Goal: Task Accomplishment & Management: Manage account settings

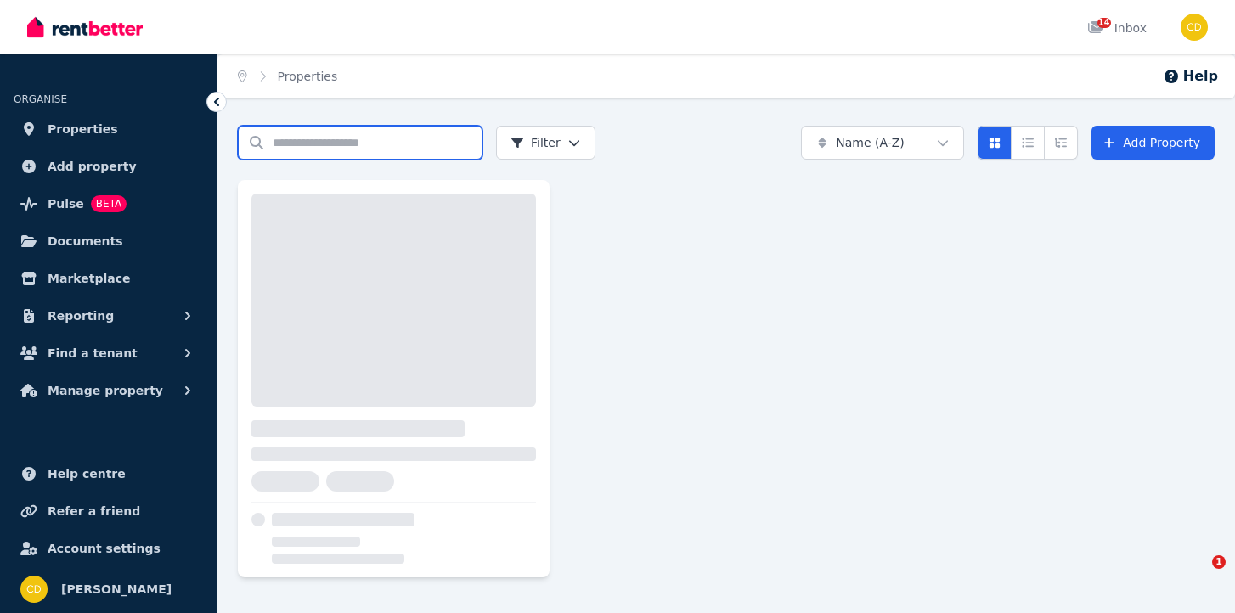
click at [395, 139] on input "Search properties" at bounding box center [360, 143] width 245 height 34
type input "******"
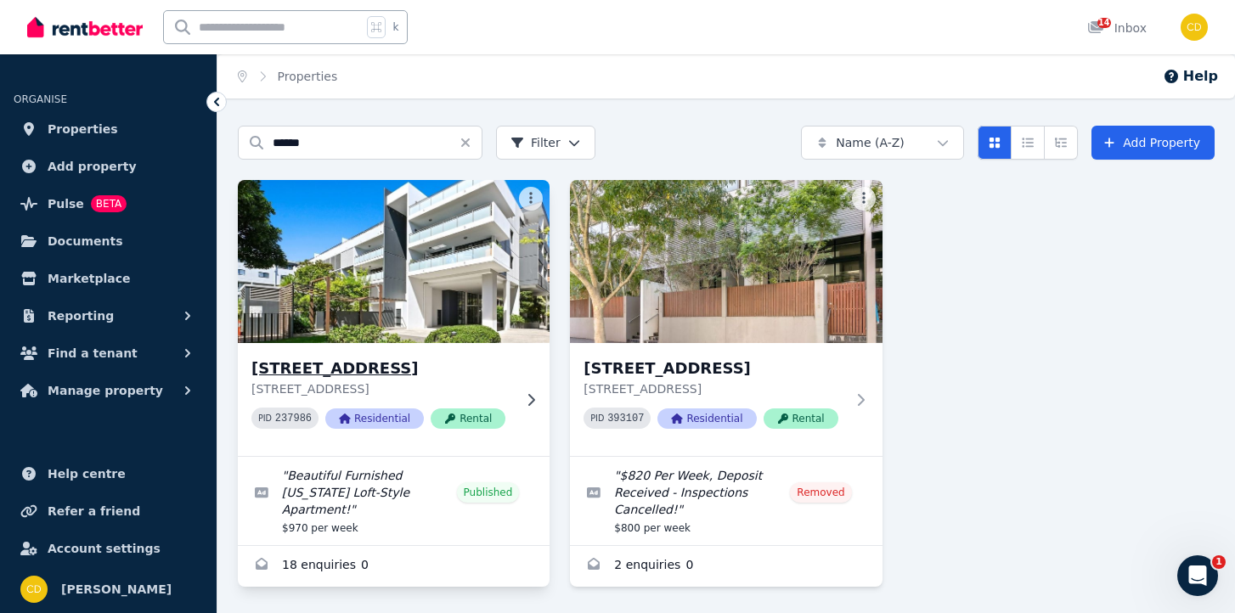
click at [515, 390] on div "[STREET_ADDRESS] PID 237986 Residential Rental" at bounding box center [394, 399] width 312 height 113
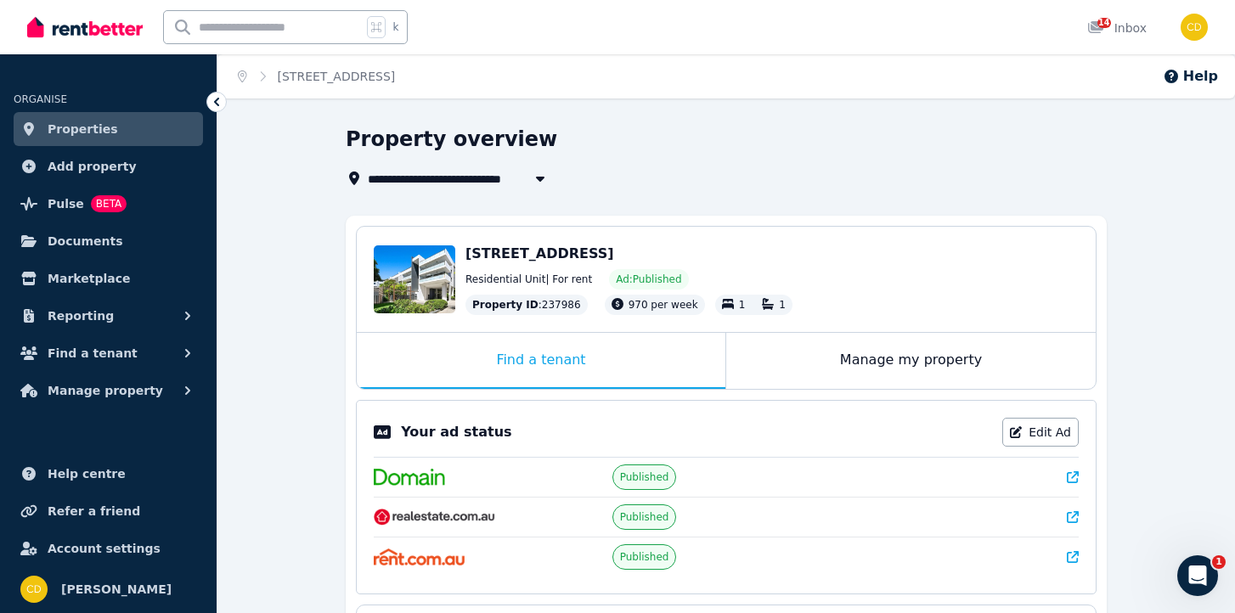
click at [1077, 478] on icon at bounding box center [1073, 477] width 12 height 12
click at [1083, 525] on div "Your ad status Edit Ad Published Published Published" at bounding box center [726, 497] width 741 height 195
click at [1076, 512] on icon at bounding box center [1073, 517] width 12 height 12
click at [1080, 556] on div "Your ad status Edit Ad Published Published Published" at bounding box center [726, 497] width 741 height 195
click at [1072, 553] on icon at bounding box center [1073, 557] width 12 height 12
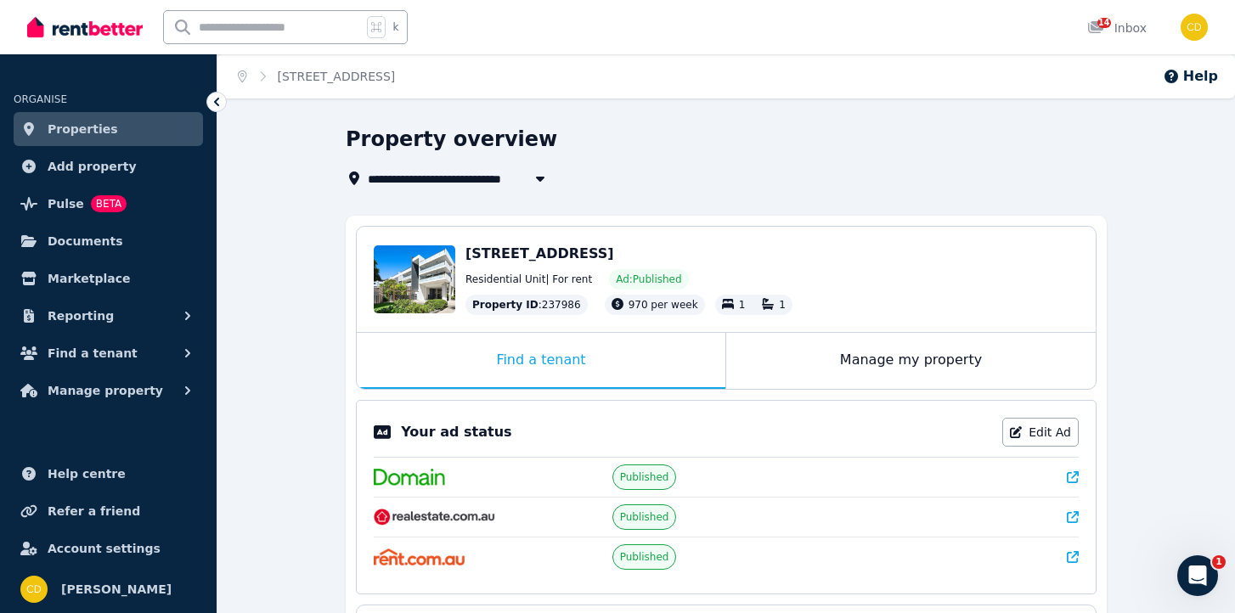
click at [365, 30] on div "k" at bounding box center [285, 27] width 245 height 34
click at [358, 26] on input "text" at bounding box center [263, 27] width 198 height 32
type input "******"
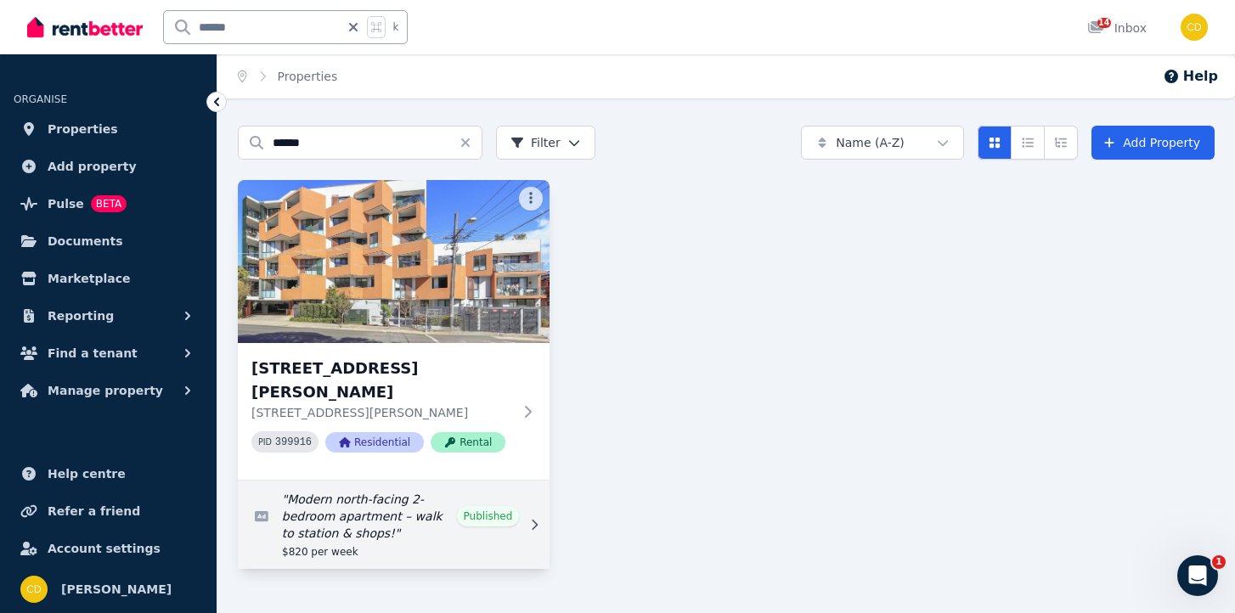
click at [522, 481] on link "Edit listing: Modern north-facing 2-bedroom apartment – walk to station & shops!" at bounding box center [394, 525] width 312 height 88
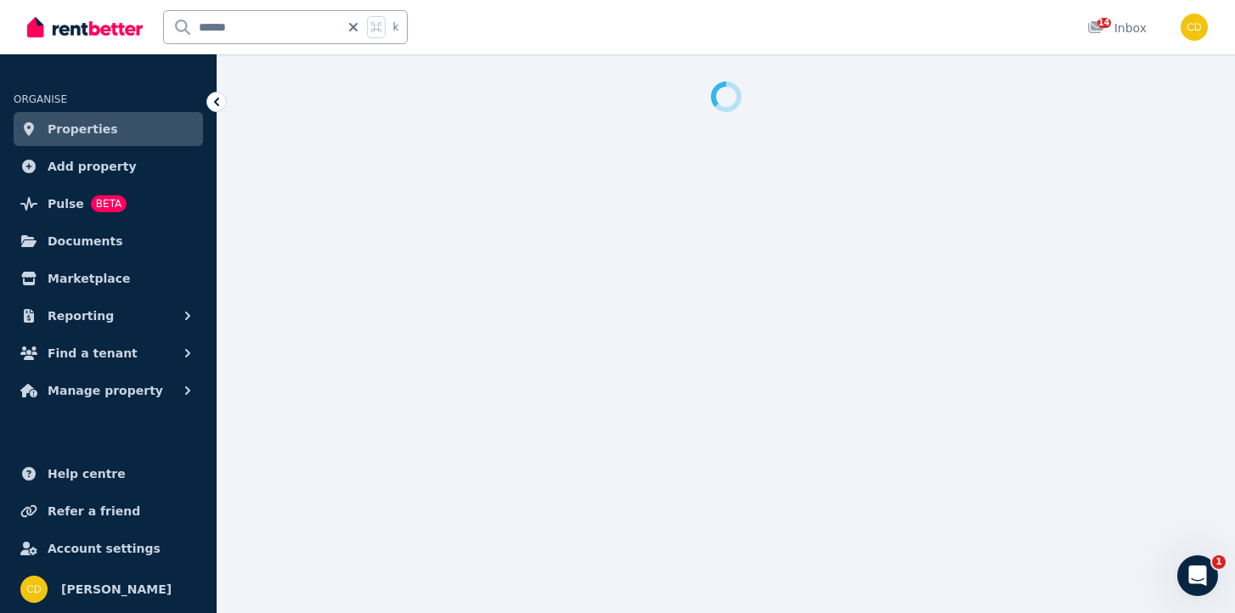
select select "***"
select select "**********"
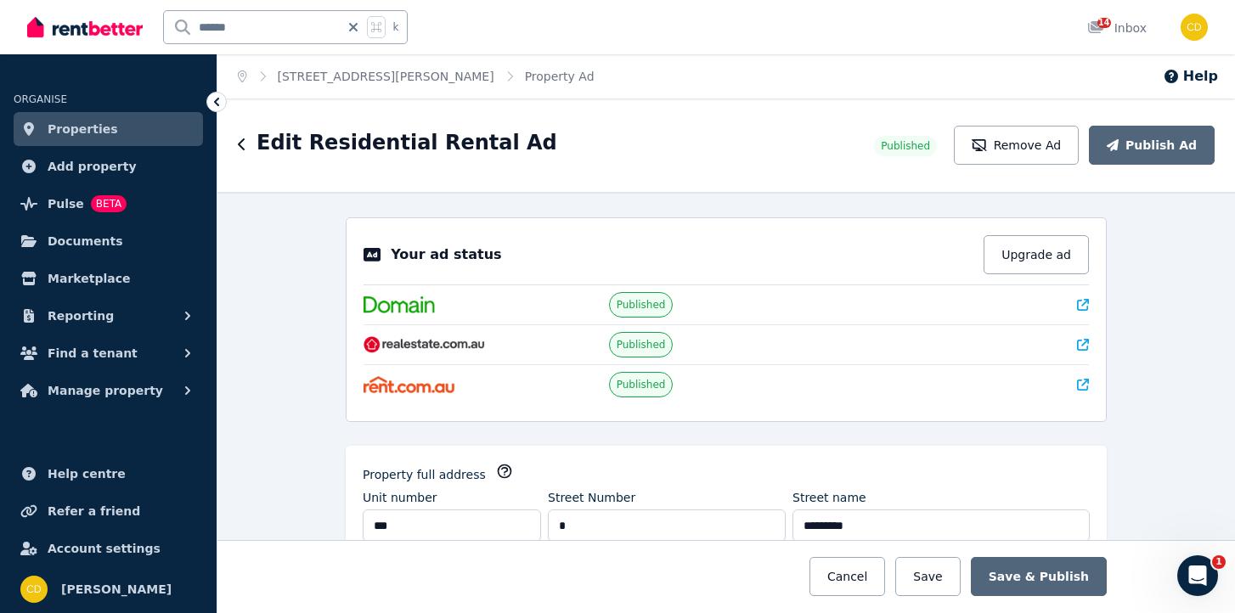
click at [1083, 285] on div "Your ad status Upgrade ad" at bounding box center [726, 260] width 725 height 50
click at [1082, 307] on icon at bounding box center [1083, 305] width 12 height 12
click at [1091, 341] on div "Your ad status Upgrade ad Published Published Published" at bounding box center [726, 319] width 761 height 205
click at [1089, 341] on div "Your ad status Upgrade ad Published Published Published" at bounding box center [726, 319] width 761 height 205
click at [1083, 341] on icon at bounding box center [1083, 345] width 12 height 12
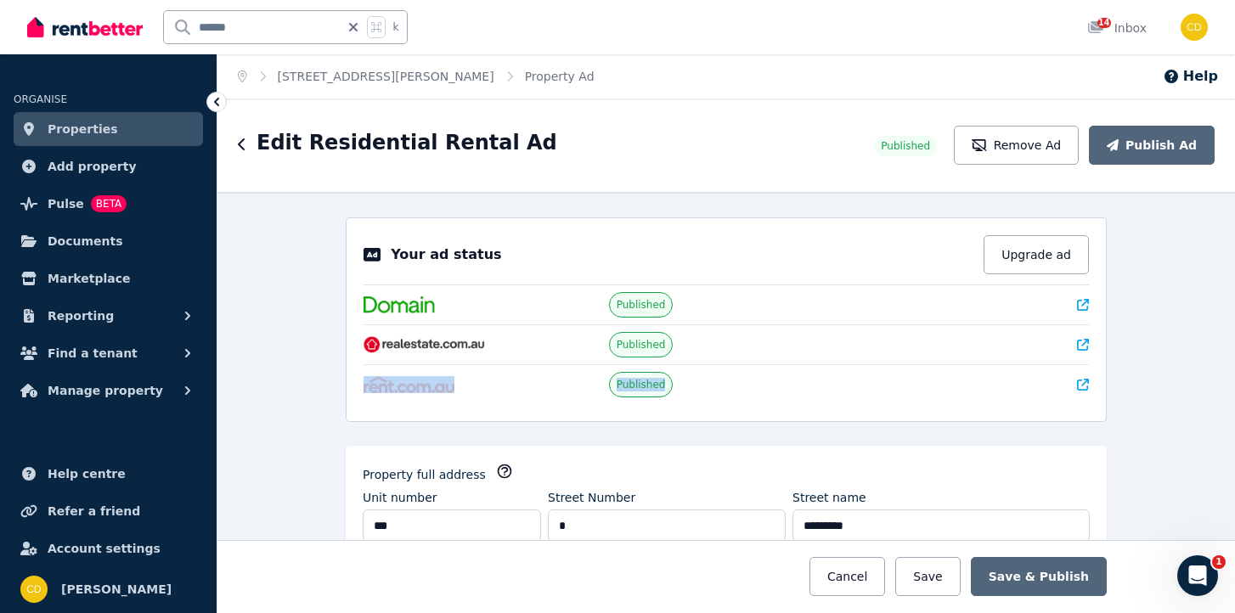
click at [1086, 384] on icon at bounding box center [1083, 385] width 12 height 12
click at [347, 28] on icon at bounding box center [353, 27] width 17 height 14
click at [347, 28] on input "text" at bounding box center [263, 27] width 198 height 32
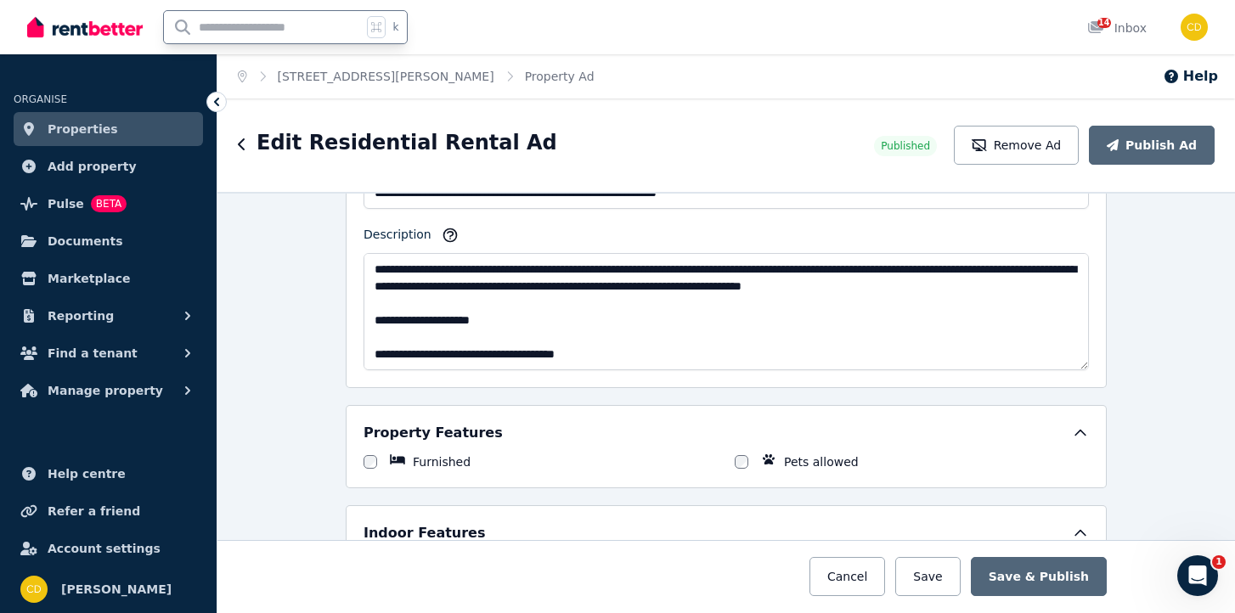
scroll to position [1169, 0]
